Goal: Information Seeking & Learning: Learn about a topic

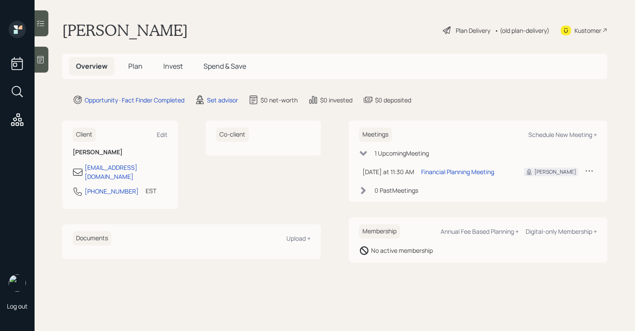
click at [47, 54] on div at bounding box center [42, 60] width 14 height 26
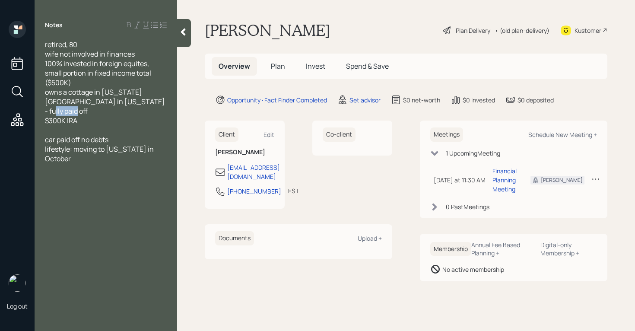
drag, startPoint x: 83, startPoint y: 111, endPoint x: 48, endPoint y: 108, distance: 35.1
click at [48, 108] on div "retired, 80 wife not involved in finances 100% invested in foreign equites, sma…" at bounding box center [106, 83] width 122 height 86
copy span "300K IRA"
click at [86, 79] on div "retired, 80 wife not involved in finances 100% invested in foreign equites, sma…" at bounding box center [106, 83] width 122 height 86
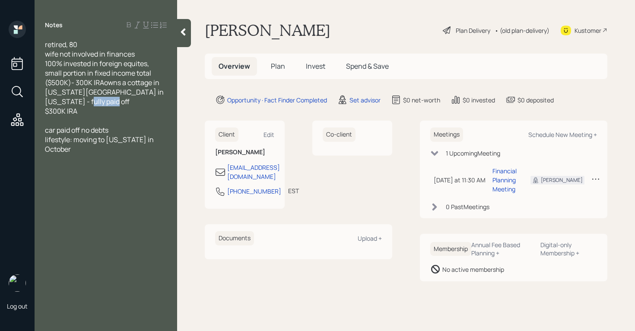
drag, startPoint x: 86, startPoint y: 114, endPoint x: 21, endPoint y: 113, distance: 64.8
click at [21, 113] on div "Log out Notes retired, 80 wife not involved in finances 100% invested in foreig…" at bounding box center [317, 165] width 635 height 331
click at [105, 84] on span "retired, 80 wife not involved in finances 100% invested in foreign equites, sma…" at bounding box center [105, 73] width 120 height 67
drag, startPoint x: 73, startPoint y: 106, endPoint x: 102, endPoint y: 105, distance: 28.5
click at [74, 106] on div "owns a cottage in [US_STATE][GEOGRAPHIC_DATA] in [US_STATE] - fully paid off" at bounding box center [106, 101] width 122 height 29
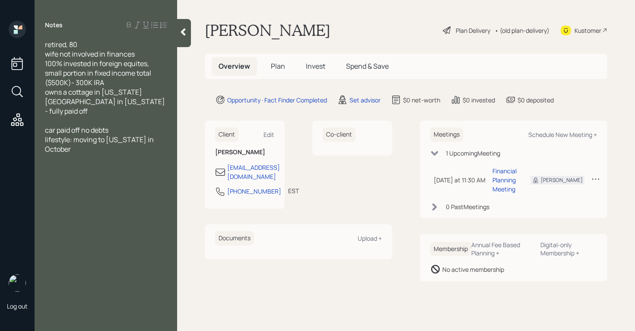
click at [109, 159] on div "Notes retired, 80 wife not involved in finances 100% invested in foreign equite…" at bounding box center [106, 171] width 143 height 300
click at [73, 102] on span "owns a cottage in [US_STATE][GEOGRAPHIC_DATA] in [US_STATE] - fully paid off" at bounding box center [105, 101] width 121 height 29
click at [125, 130] on div "car paid off no debts lifestyle: moving to [US_STATE] in October" at bounding box center [106, 139] width 122 height 29
